Goal: Check status

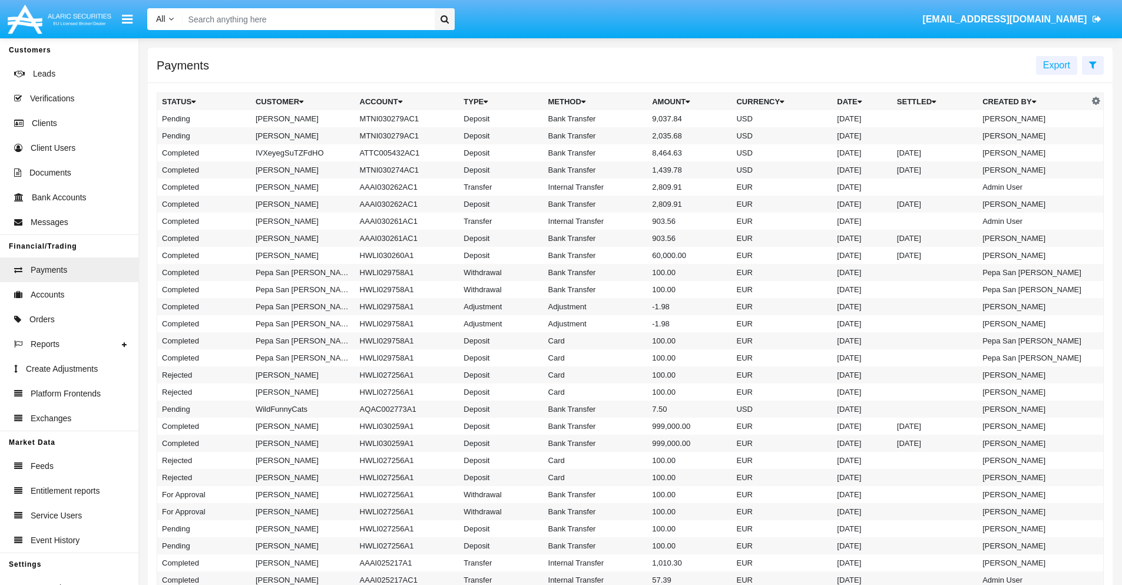
click at [1093, 64] on icon at bounding box center [1093, 64] width 8 height 9
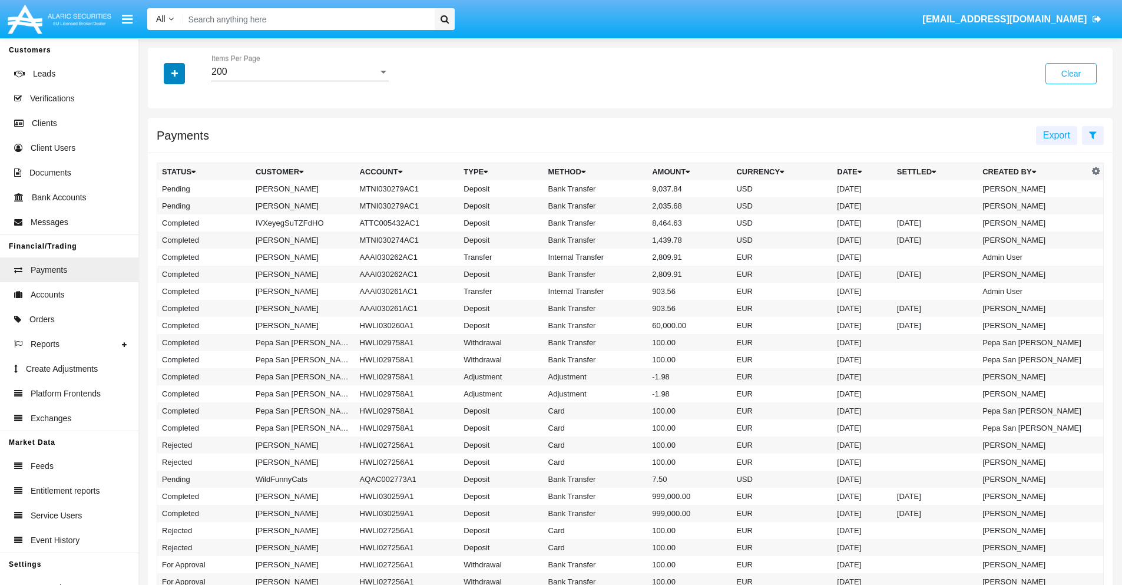
click at [174, 73] on icon "button" at bounding box center [174, 74] width 6 height 8
click at [184, 98] on span "Status" at bounding box center [184, 98] width 27 height 14
click at [162, 103] on input "Status" at bounding box center [161, 103] width 1 height 1
checkbox input "true"
click at [174, 73] on icon "button" at bounding box center [174, 74] width 6 height 8
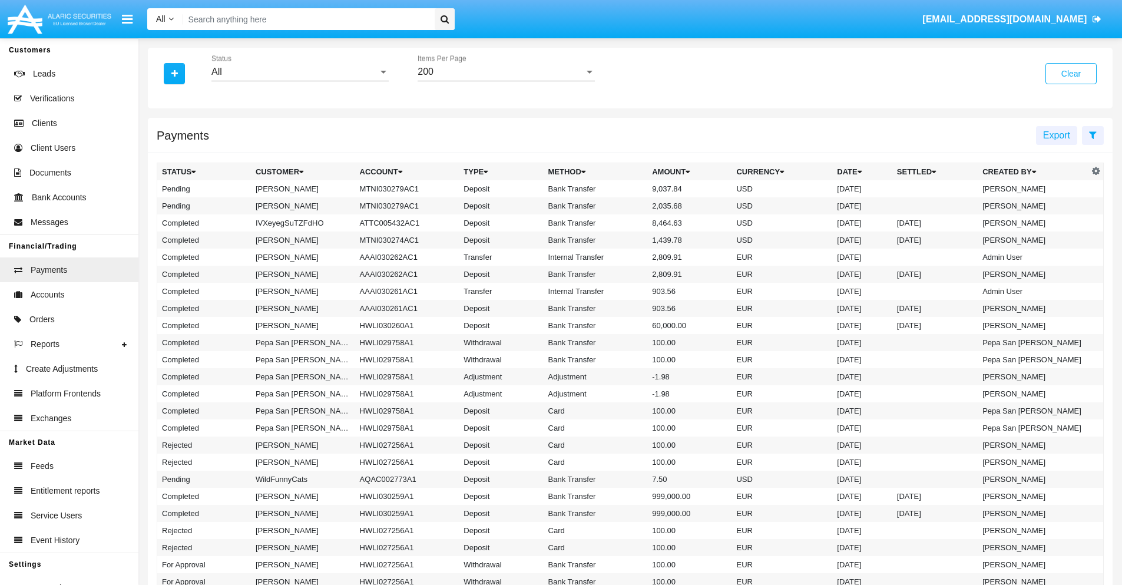
click at [300, 72] on div "All" at bounding box center [295, 72] width 167 height 11
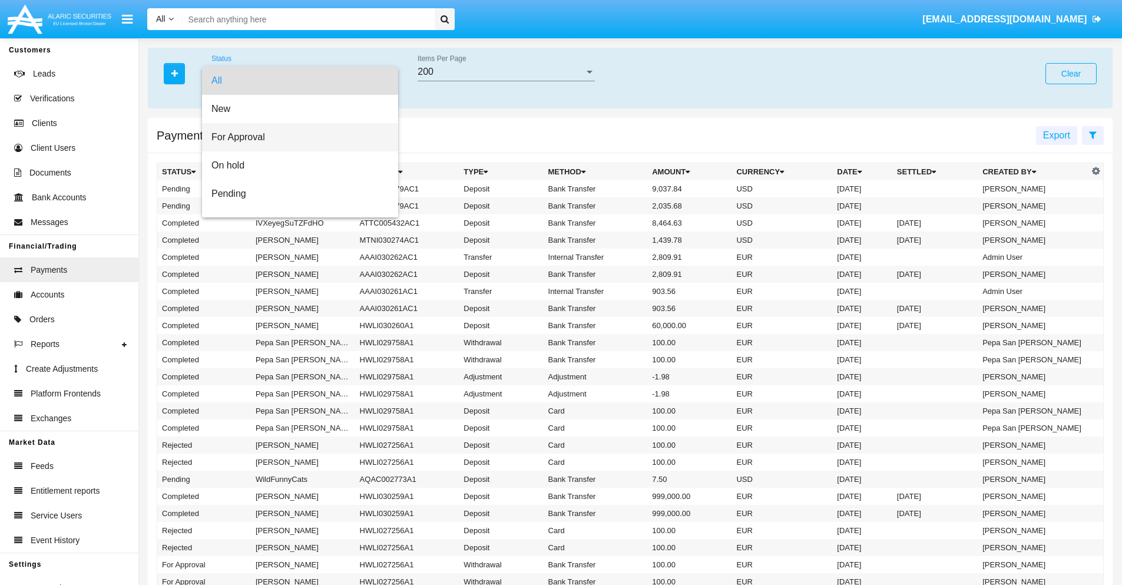
click at [296, 137] on span "For Approval" at bounding box center [300, 137] width 177 height 28
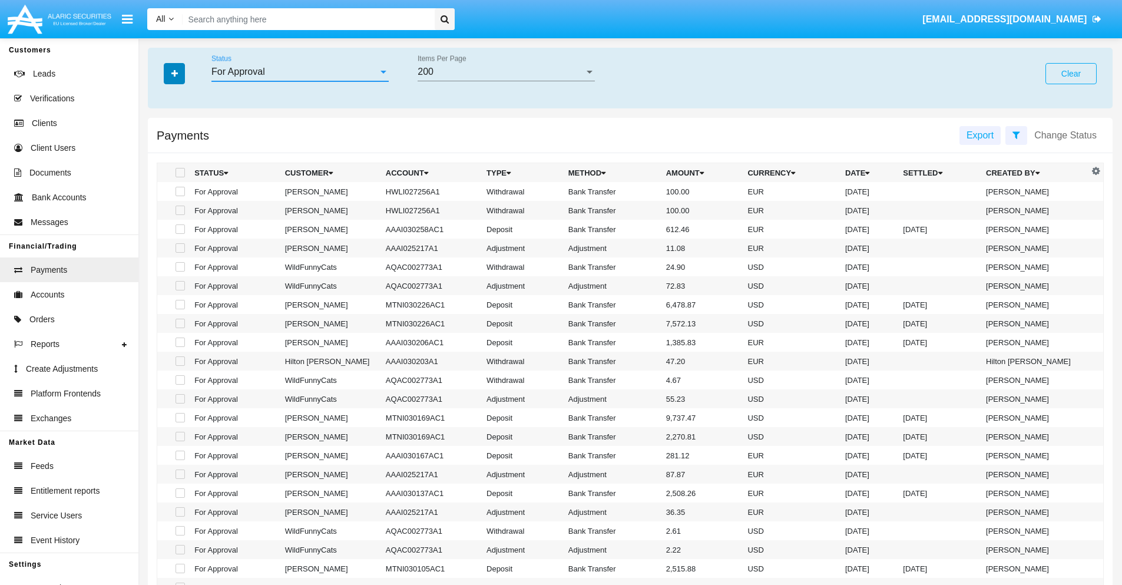
click at [174, 73] on icon "button" at bounding box center [174, 74] width 6 height 8
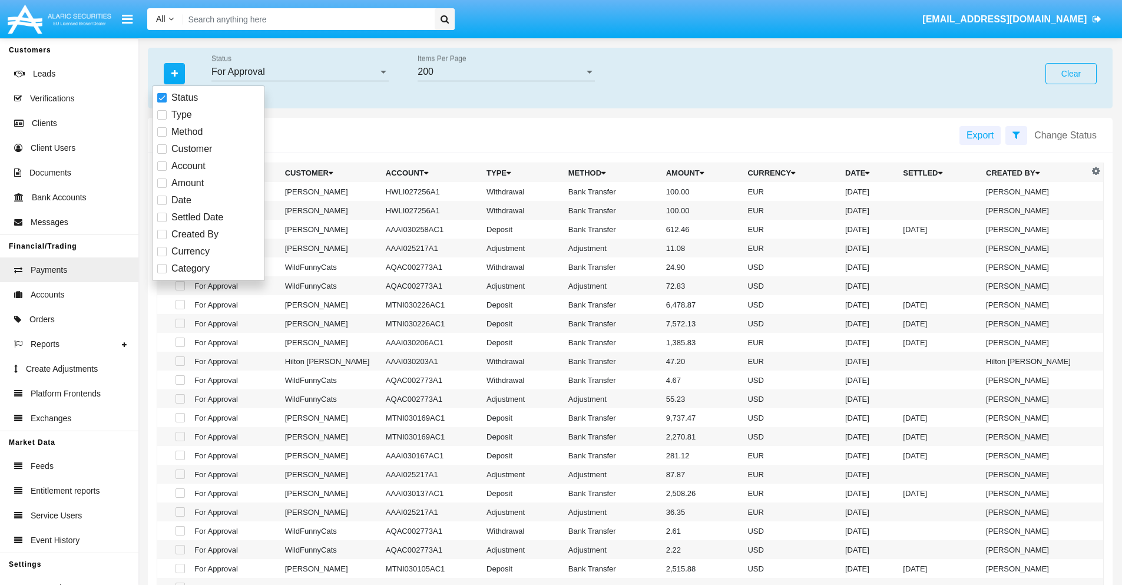
click at [190, 252] on span "Currency" at bounding box center [190, 252] width 38 height 14
click at [162, 256] on input "Currency" at bounding box center [161, 256] width 1 height 1
checkbox input "true"
click at [174, 73] on icon "button" at bounding box center [174, 74] width 6 height 8
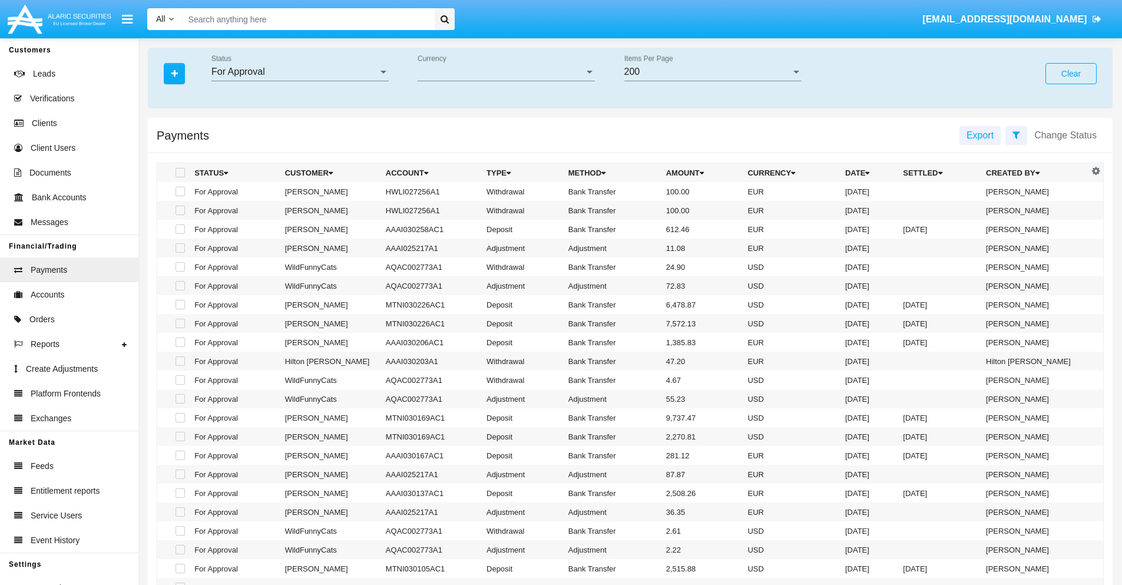
click at [506, 72] on span "Currency" at bounding box center [501, 72] width 167 height 11
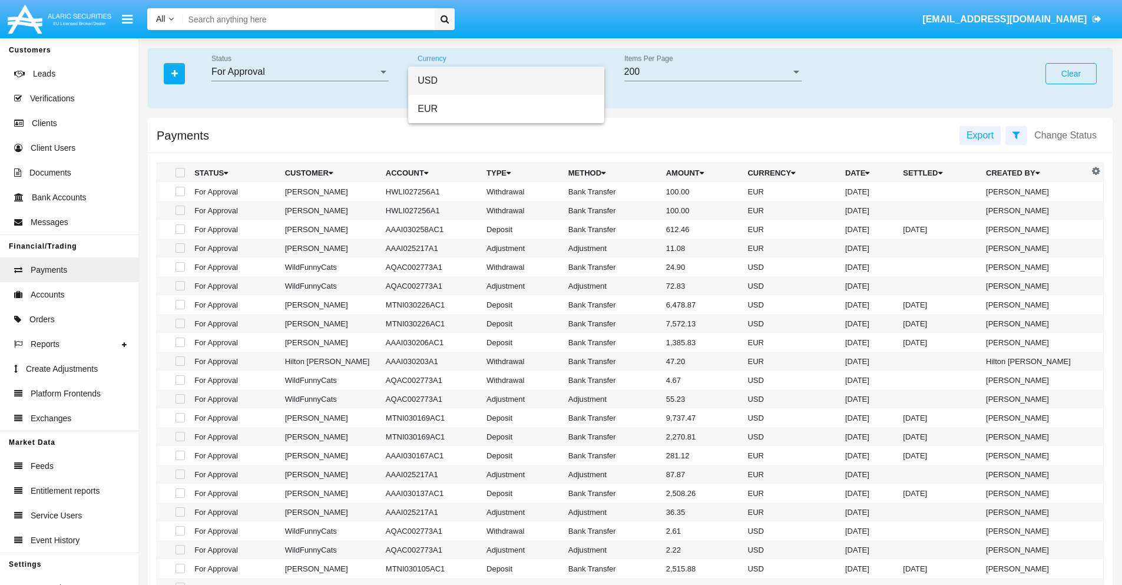
click at [506, 81] on span "USD" at bounding box center [506, 81] width 177 height 28
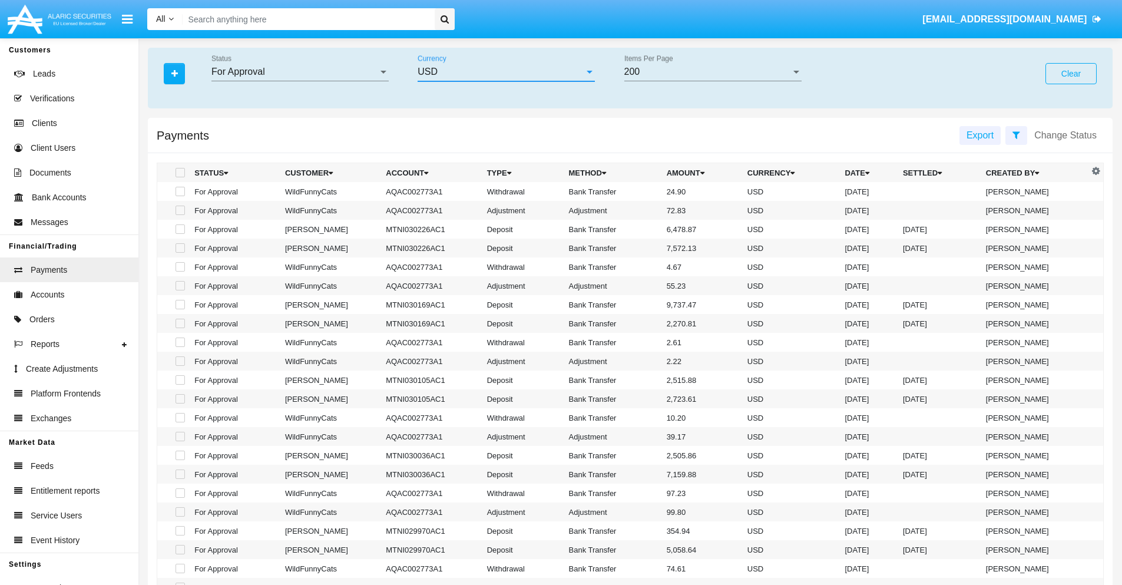
click at [179, 191] on span at bounding box center [180, 191] width 9 height 9
click at [180, 196] on input "checkbox" at bounding box center [180, 196] width 1 height 1
checkbox input "true"
